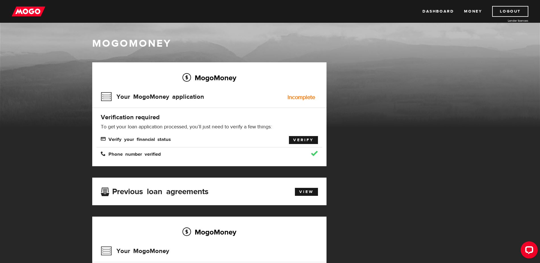
click at [299, 141] on link "Verify" at bounding box center [303, 140] width 29 height 8
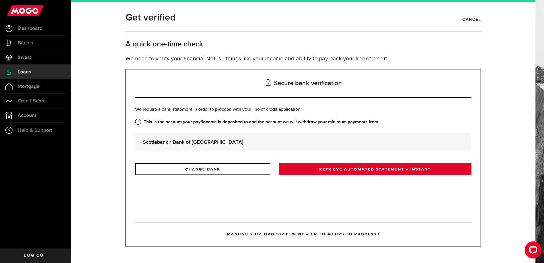
click at [338, 170] on link "RETRIEVE AUTOMATED STATEMENT – INSTANT" at bounding box center [375, 169] width 193 height 12
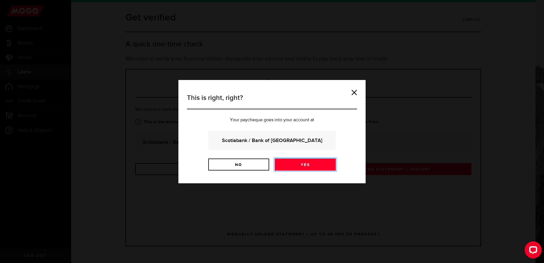
click at [311, 163] on link "Yes" at bounding box center [305, 165] width 61 height 12
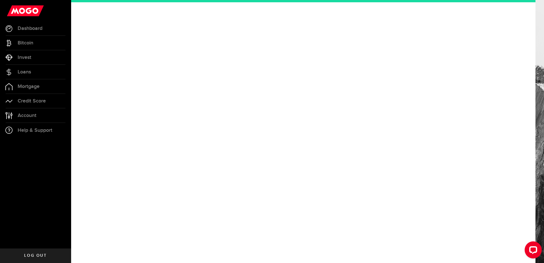
click at [311, 163] on div at bounding box center [303, 131] width 465 height 263
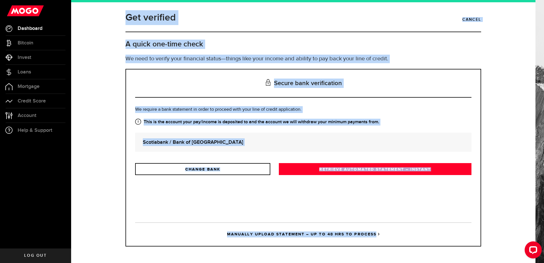
click at [34, 27] on span "Dashboard" at bounding box center [30, 28] width 25 height 5
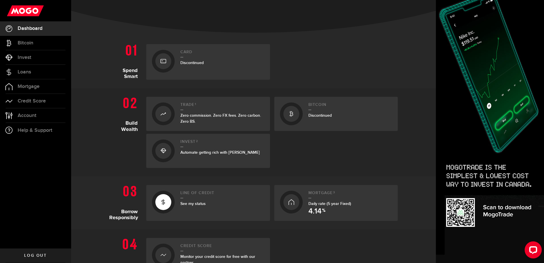
scroll to position [190, 0]
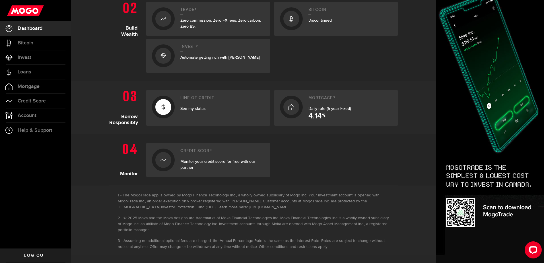
click at [191, 108] on span "See my status" at bounding box center [193, 108] width 25 height 5
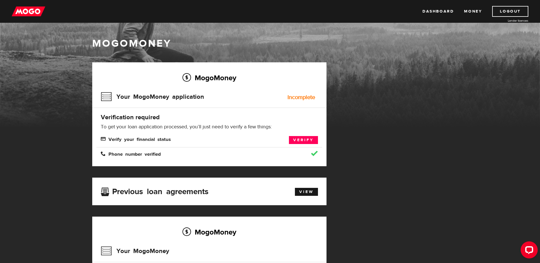
scroll to position [95, 0]
